Goal: Task Accomplishment & Management: Manage account settings

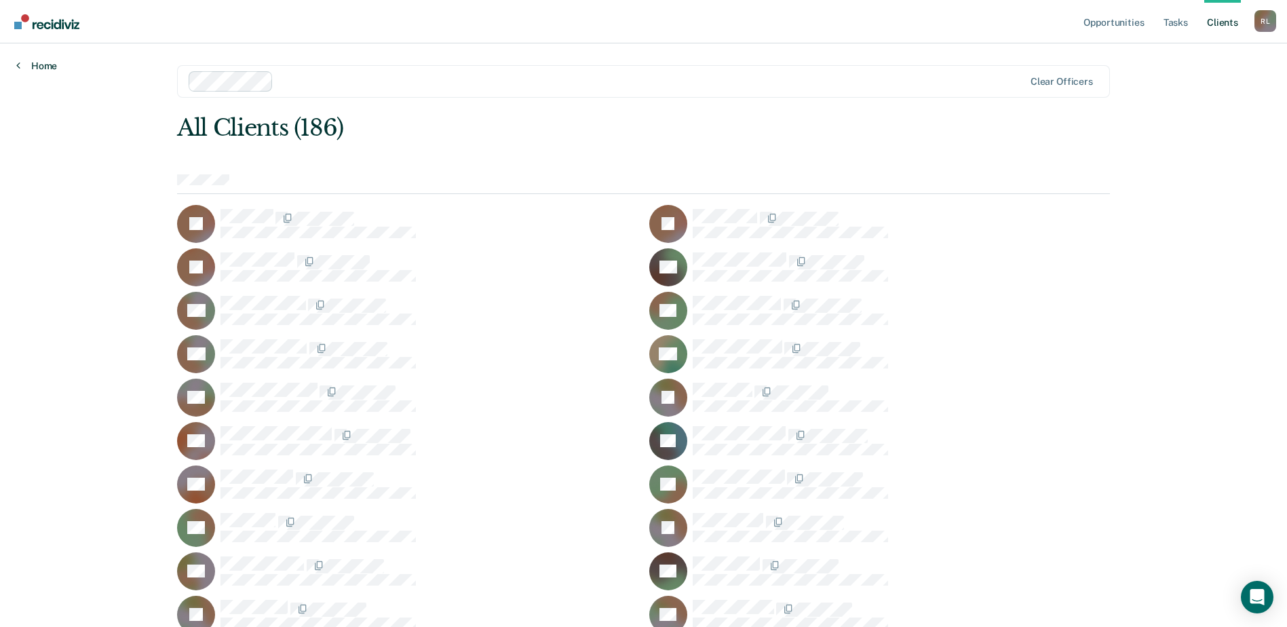
click at [29, 67] on link "Home" at bounding box center [36, 66] width 41 height 12
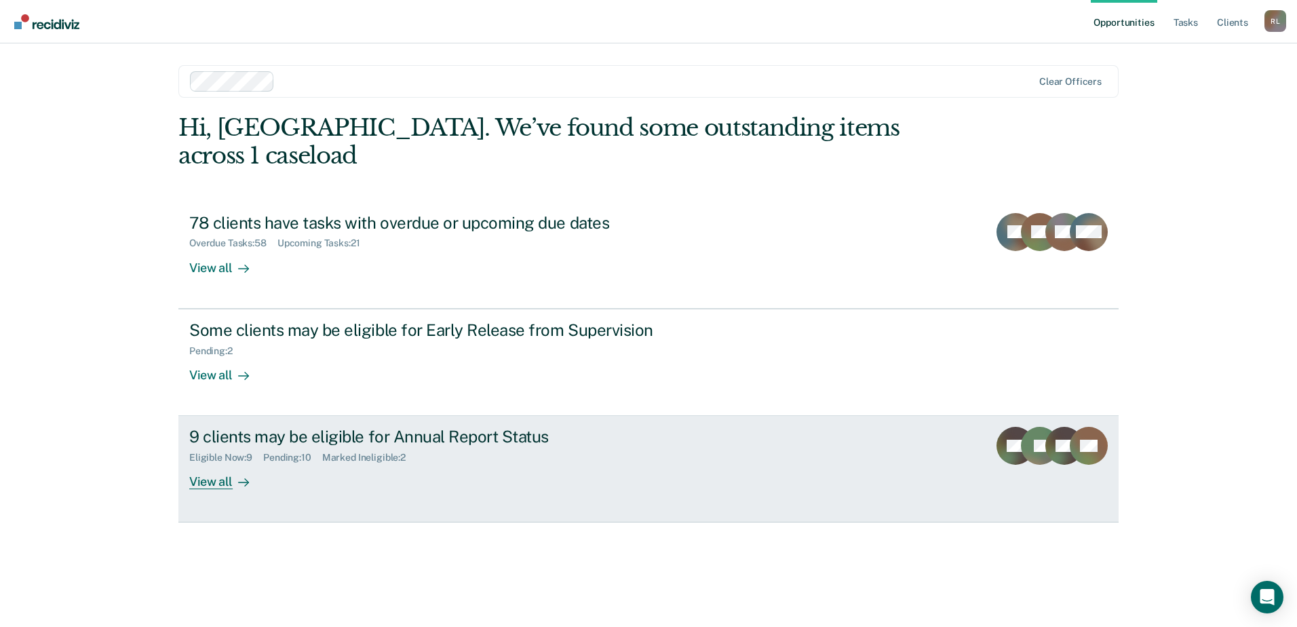
click at [271, 427] on div "9 clients may be eligible for Annual Report Status" at bounding box center [427, 437] width 476 height 20
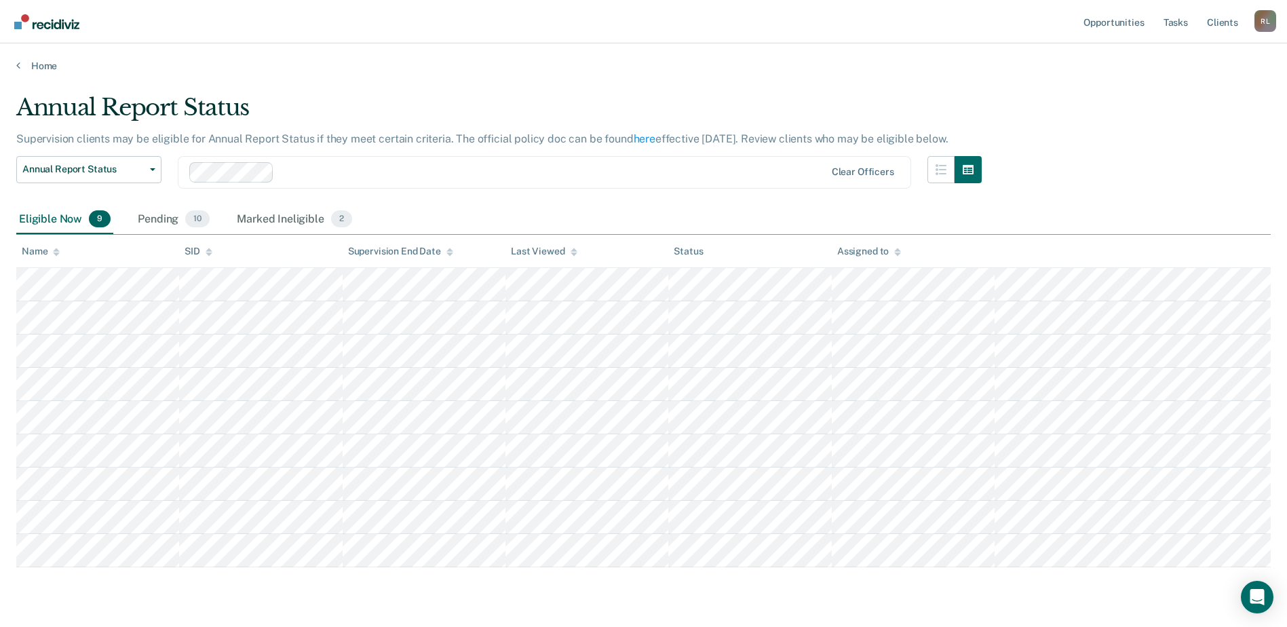
click at [39, 248] on div "Name" at bounding box center [41, 252] width 38 height 12
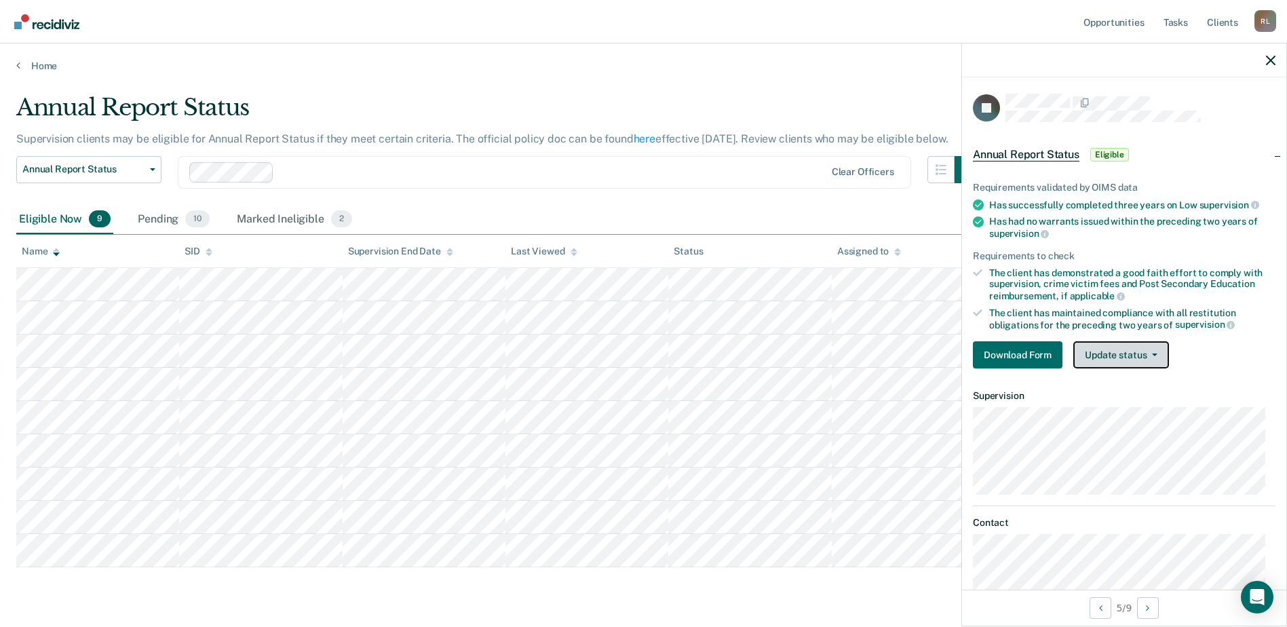
click at [1117, 359] on button "Update status" at bounding box center [1121, 354] width 96 height 27
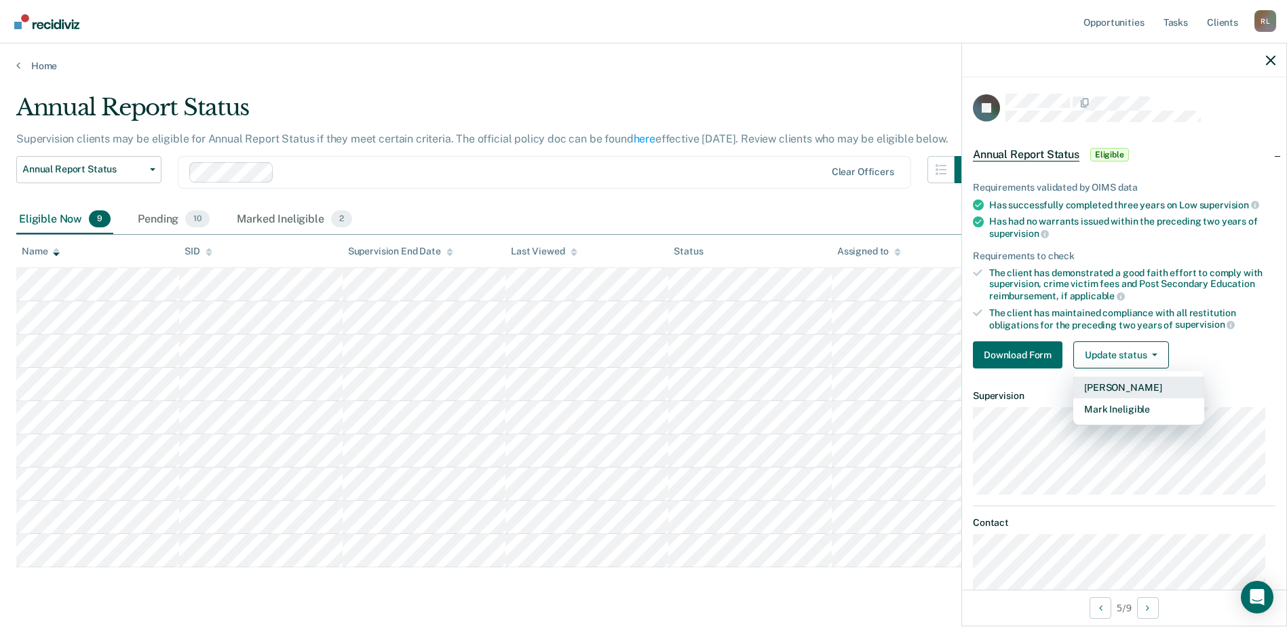
click at [1110, 381] on button "[PERSON_NAME]" at bounding box center [1138, 388] width 131 height 22
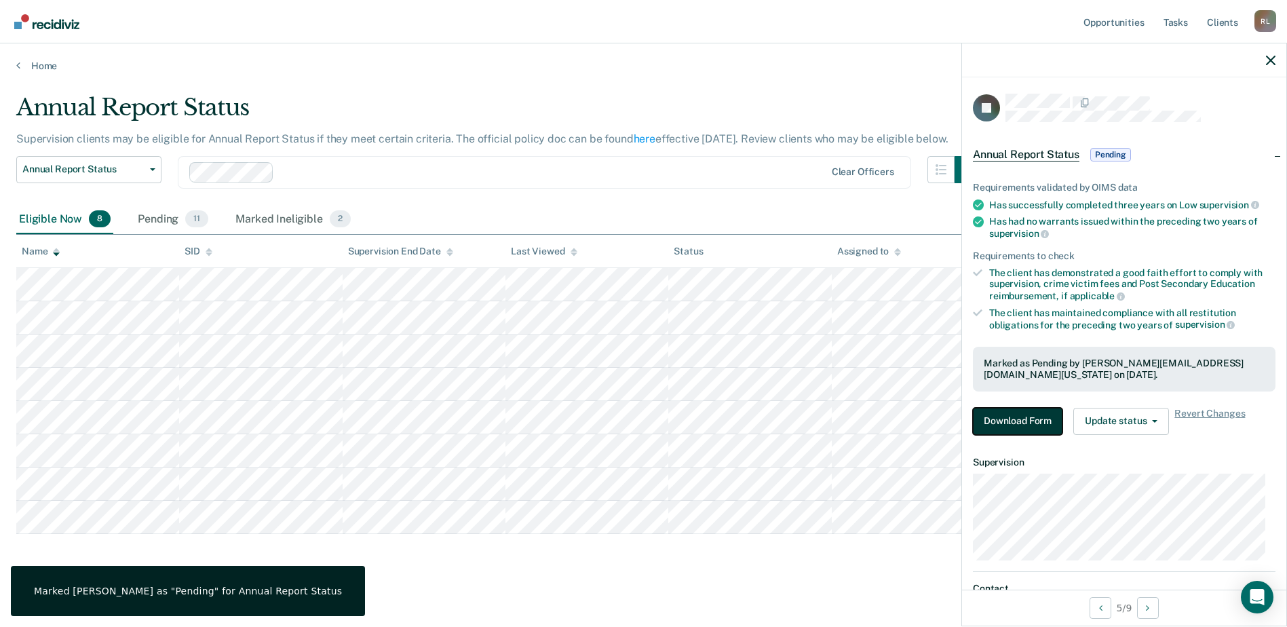
click at [1024, 420] on button "Download Form" at bounding box center [1018, 421] width 90 height 27
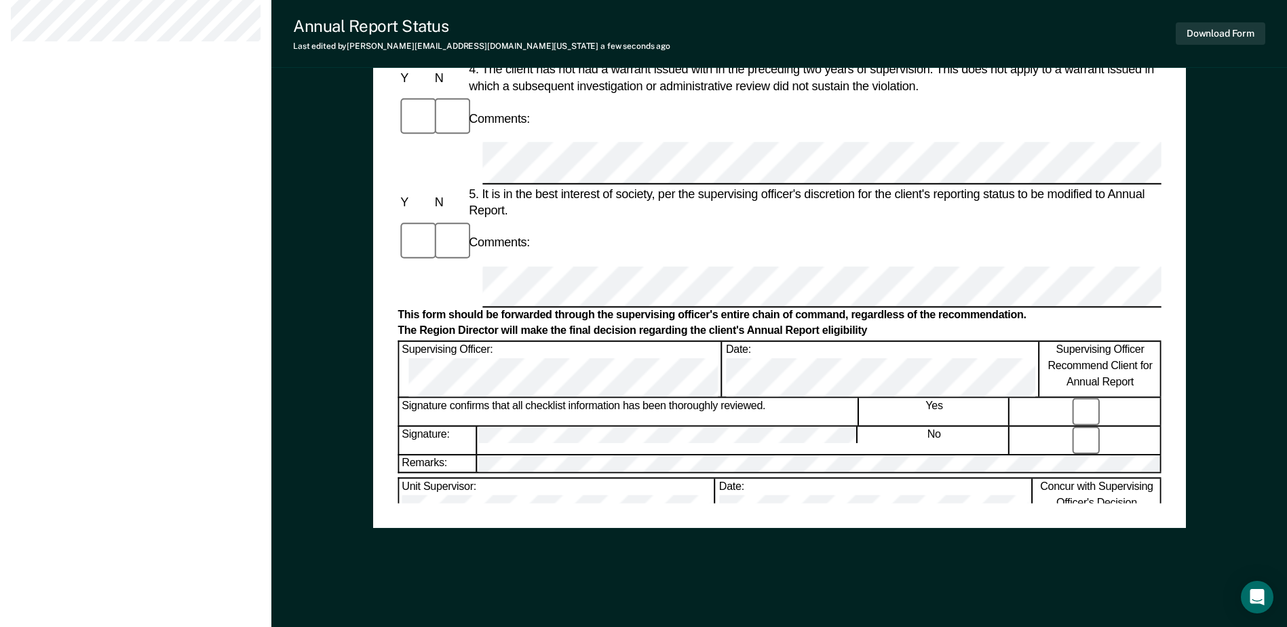
scroll to position [651, 0]
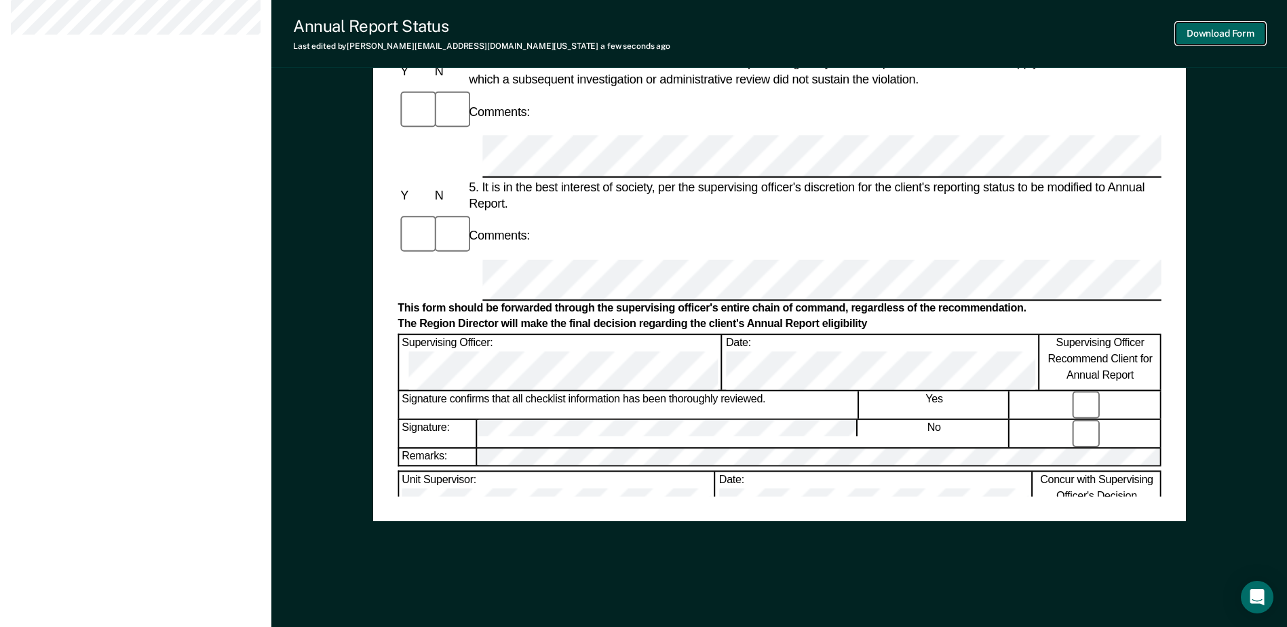
click at [1220, 32] on button "Download Form" at bounding box center [1221, 33] width 90 height 22
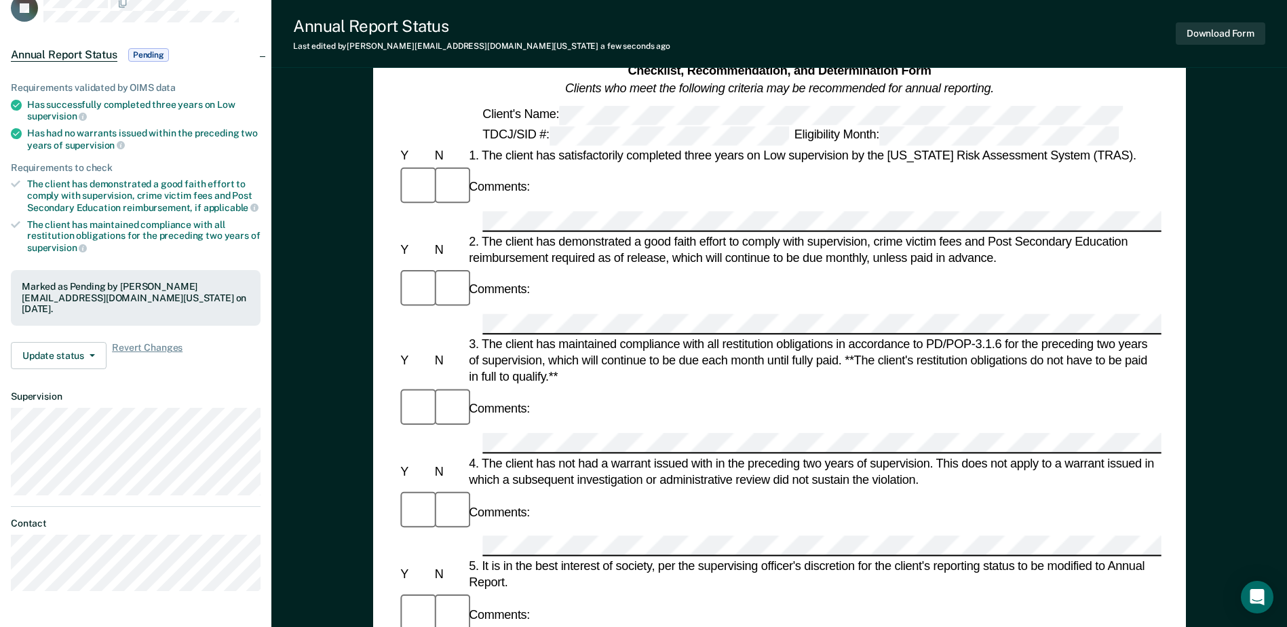
scroll to position [0, 0]
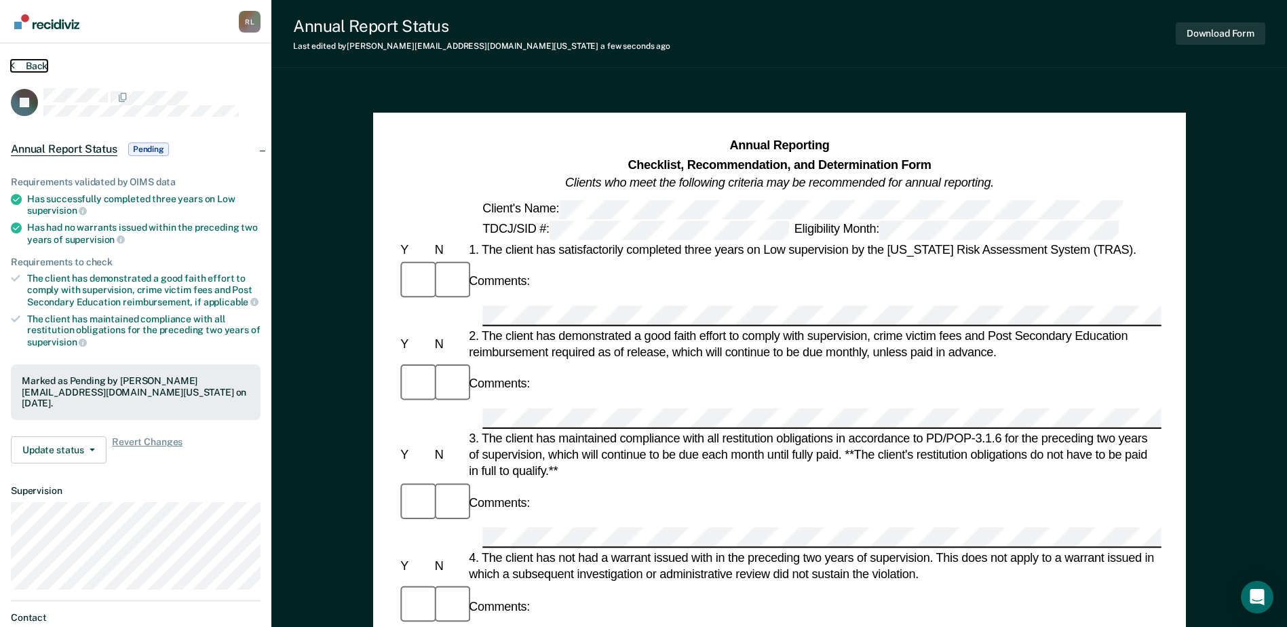
click at [30, 69] on button "Back" at bounding box center [29, 66] width 37 height 12
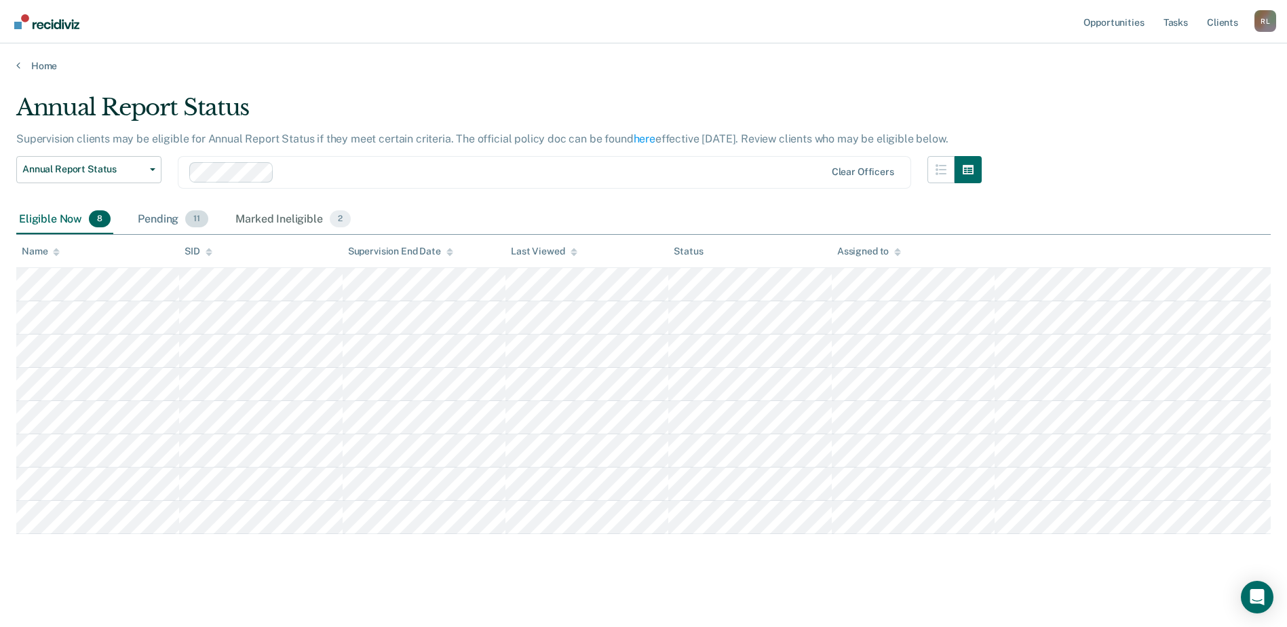
click at [185, 222] on span "11" at bounding box center [196, 219] width 23 height 18
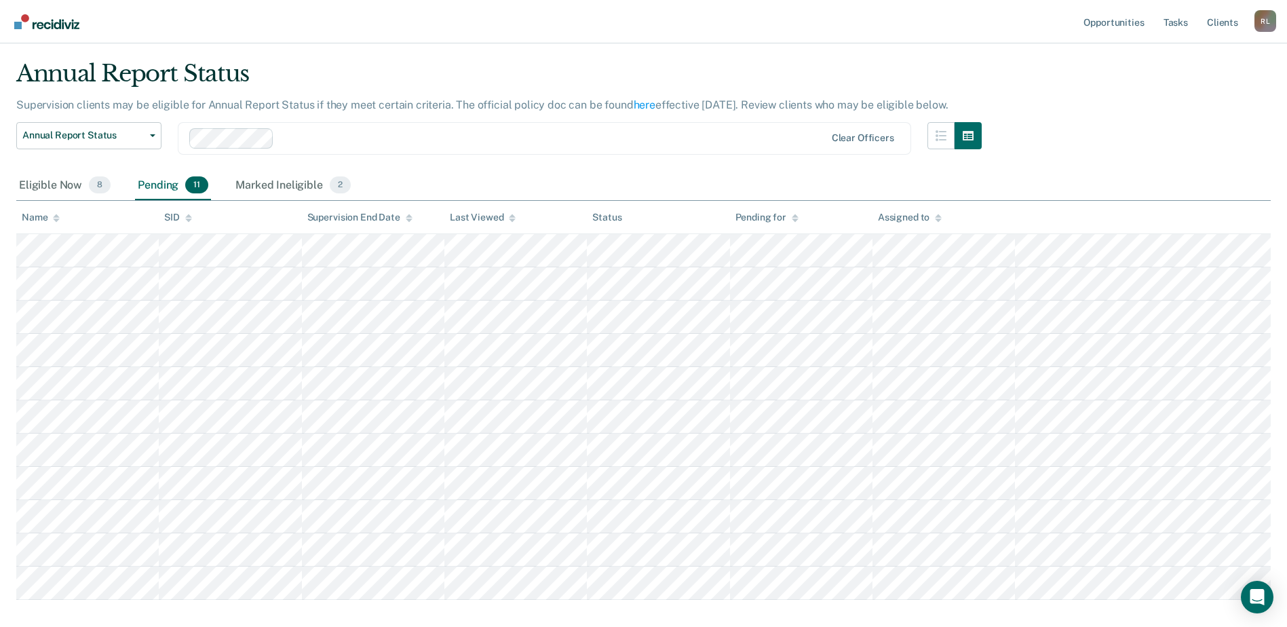
scroll to position [104, 0]
